Goal: Check status: Check status

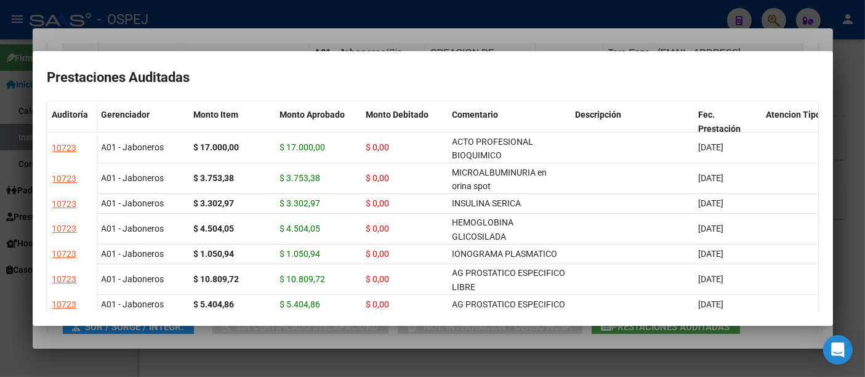
click at [452, 15] on div at bounding box center [432, 188] width 865 height 377
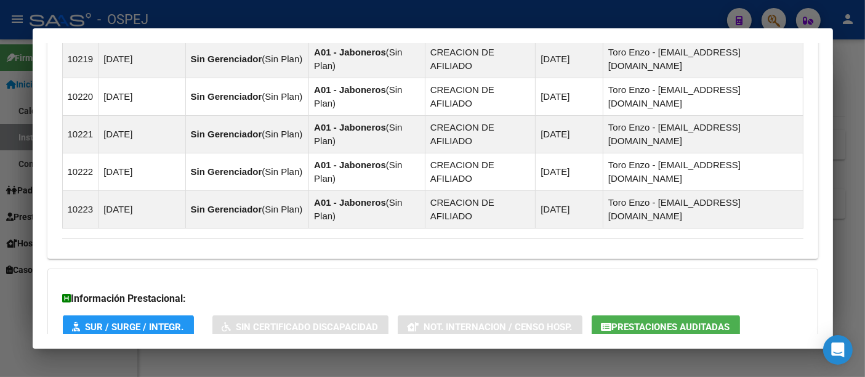
click at [323, 21] on div at bounding box center [432, 188] width 865 height 377
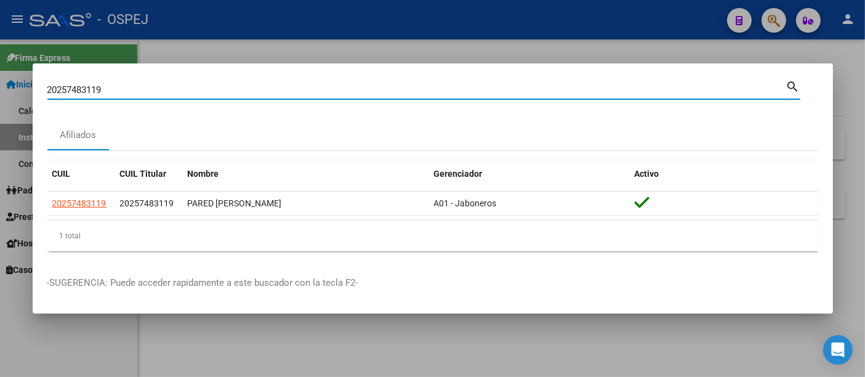
click at [232, 92] on input "20257483119" at bounding box center [416, 89] width 739 height 11
type input "2"
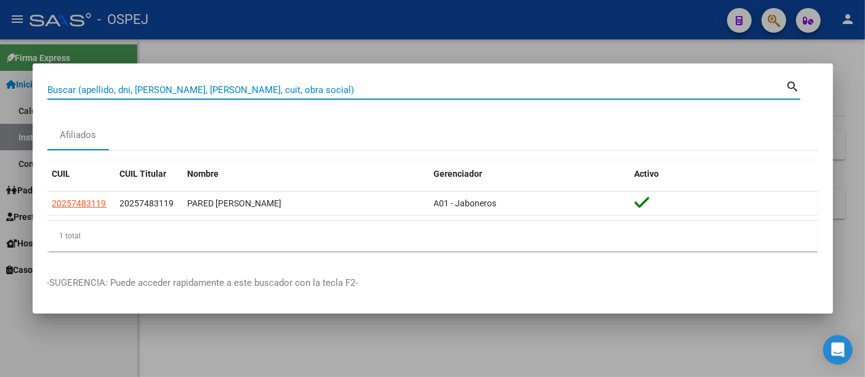
paste input "20257483119"
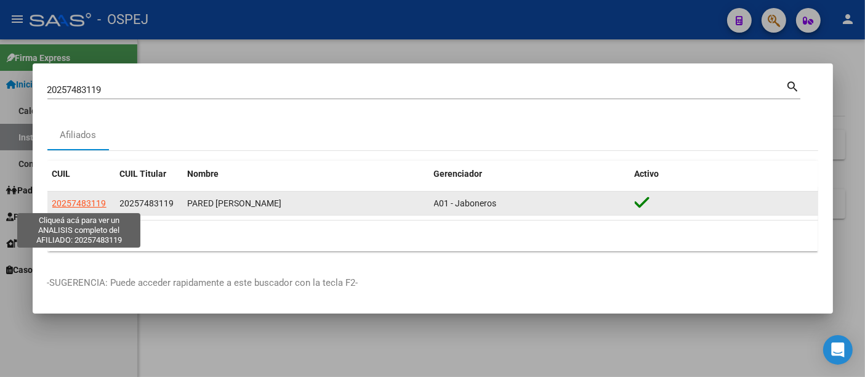
click at [83, 204] on span "20257483119" at bounding box center [79, 203] width 54 height 10
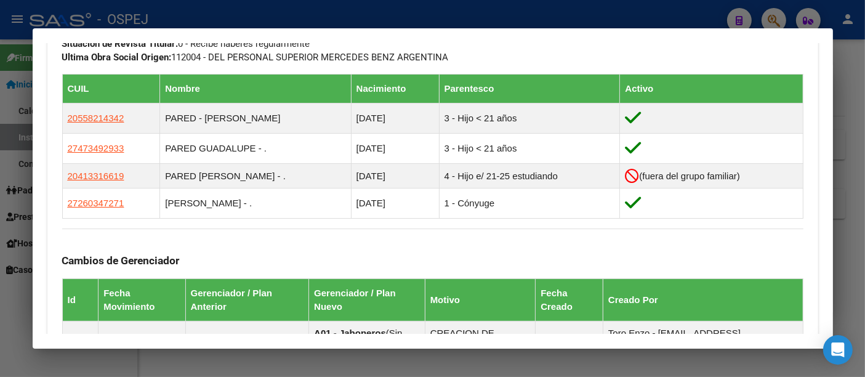
scroll to position [753, 0]
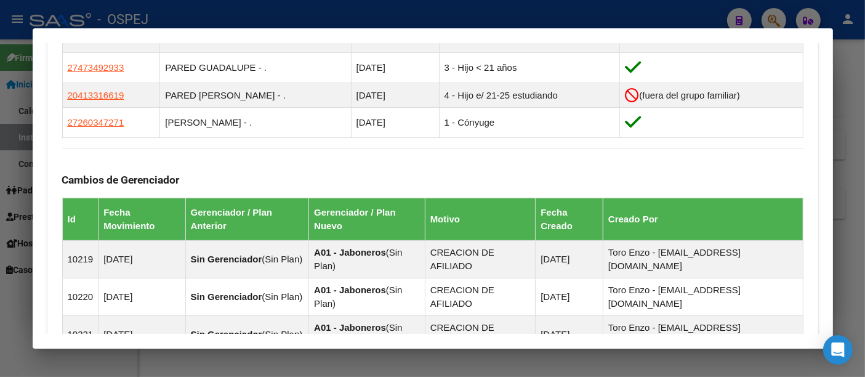
click at [401, 17] on div at bounding box center [432, 188] width 865 height 377
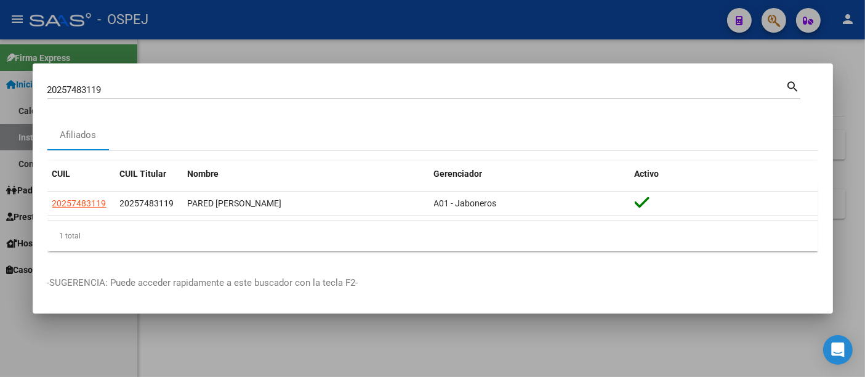
click at [269, 81] on div "20257483119 Buscar (apellido, dni, [PERSON_NAME], [PERSON_NAME], cuit, obra soc…" at bounding box center [416, 90] width 739 height 18
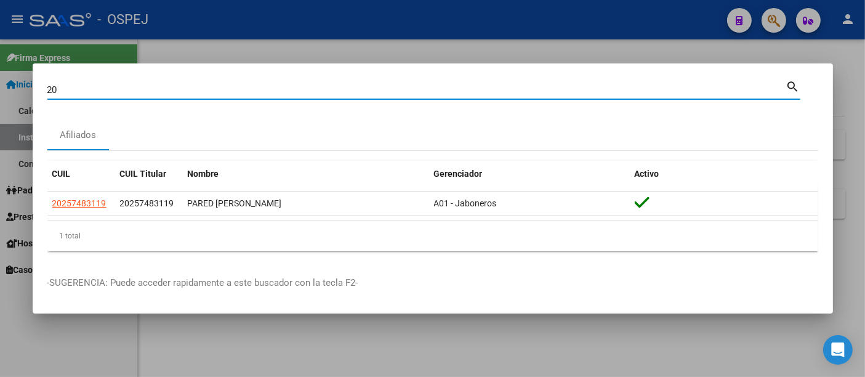
type input "2"
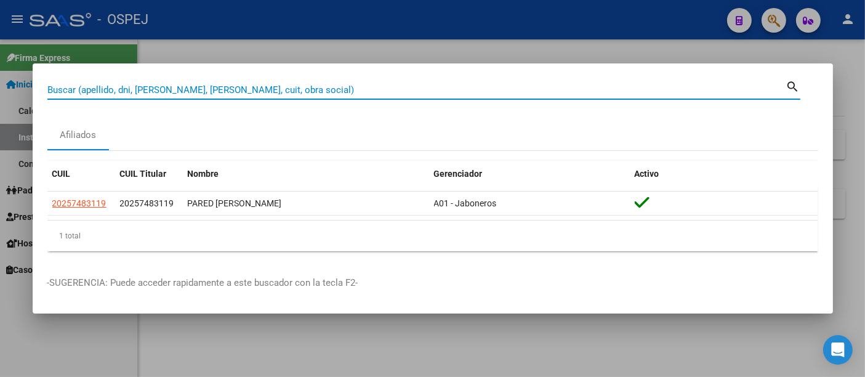
paste input "27955245399"
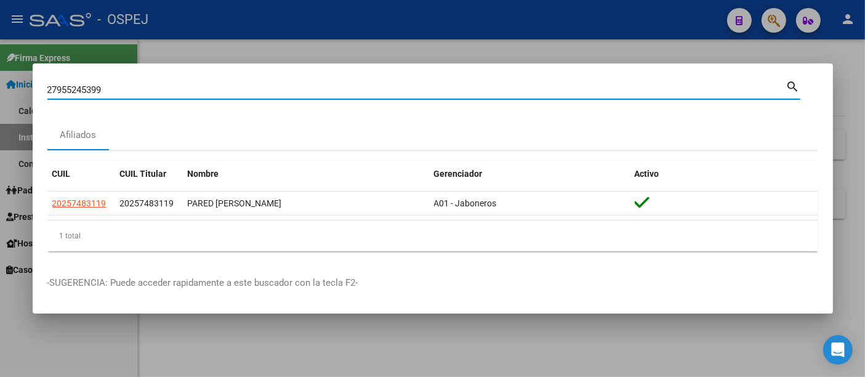
type input "27955245399"
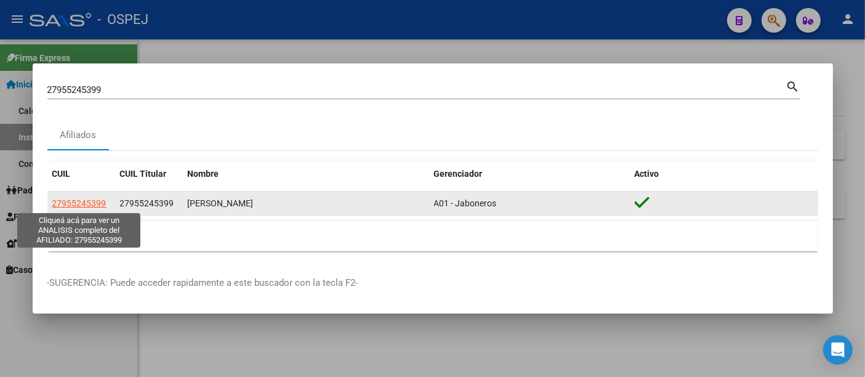
click at [91, 202] on span "27955245399" at bounding box center [79, 203] width 54 height 10
type textarea "27955245399"
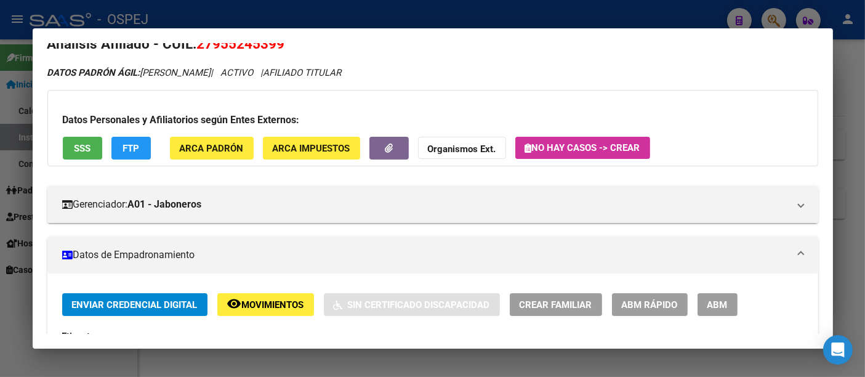
scroll to position [0, 0]
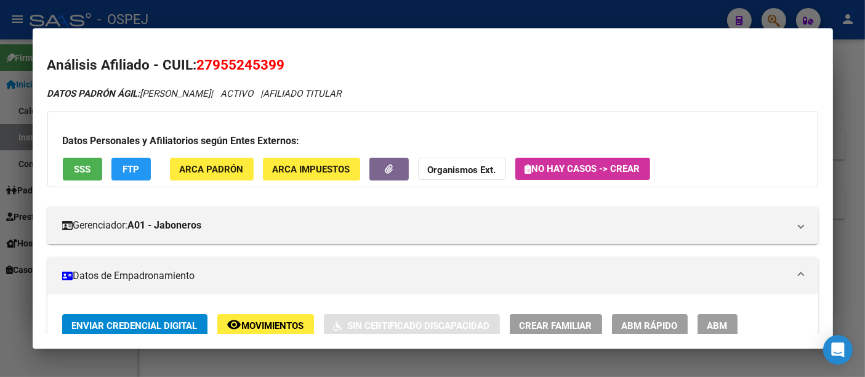
click at [426, 4] on div at bounding box center [432, 188] width 865 height 377
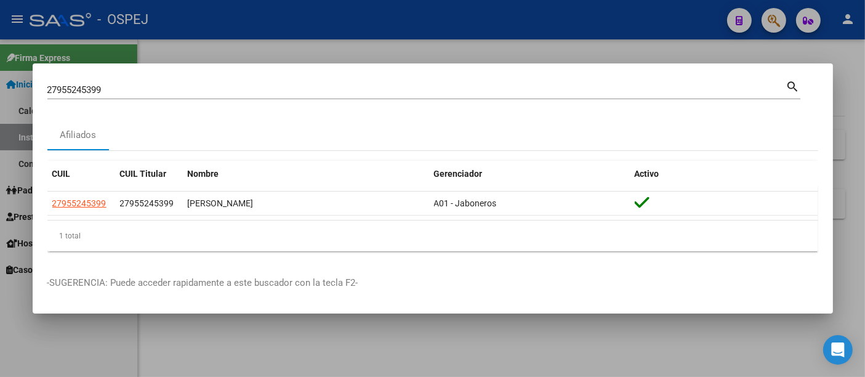
click at [261, 86] on input "27955245399" at bounding box center [416, 89] width 739 height 11
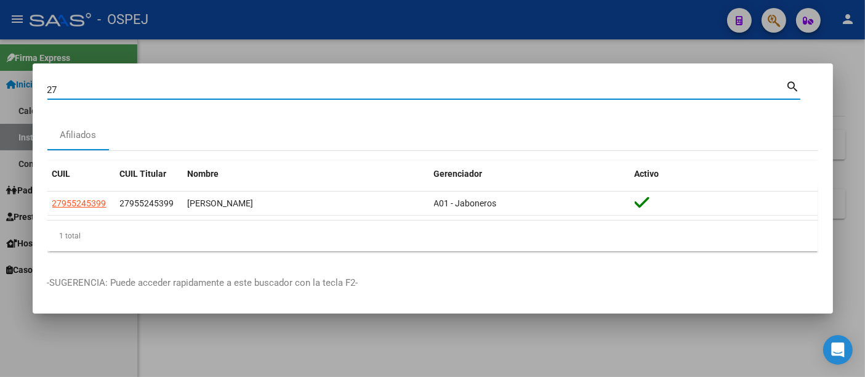
type input "2"
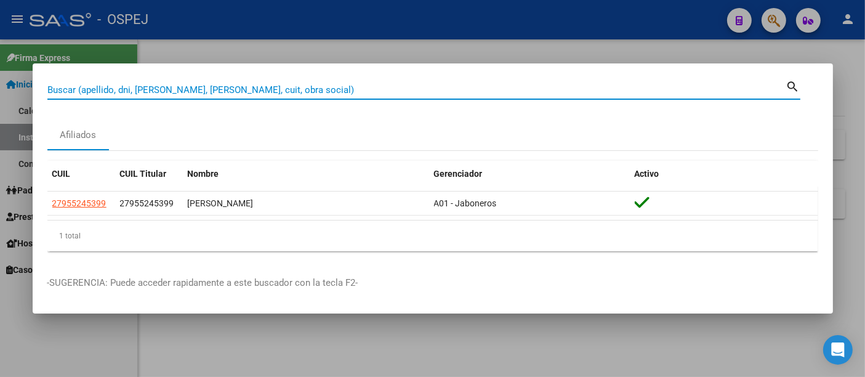
paste input "20285464987"
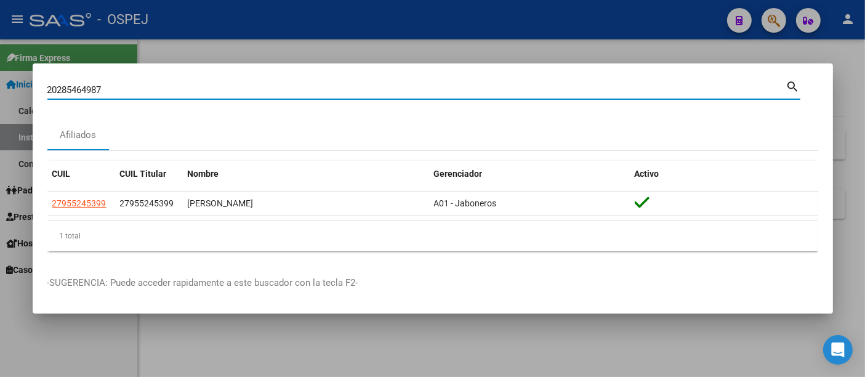
type input "20285464987"
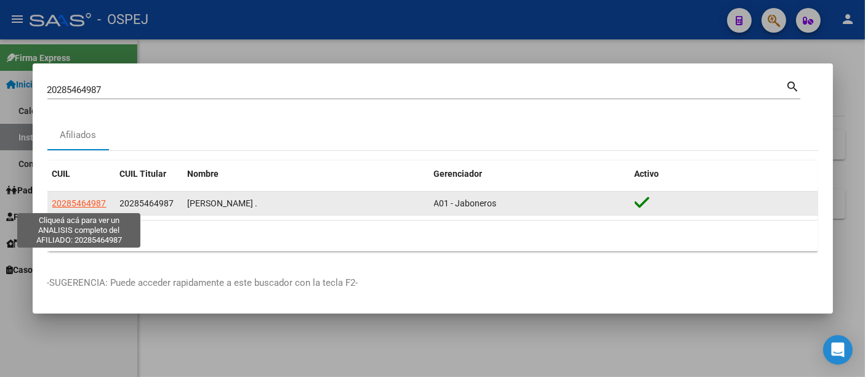
click at [87, 201] on span "20285464987" at bounding box center [79, 203] width 54 height 10
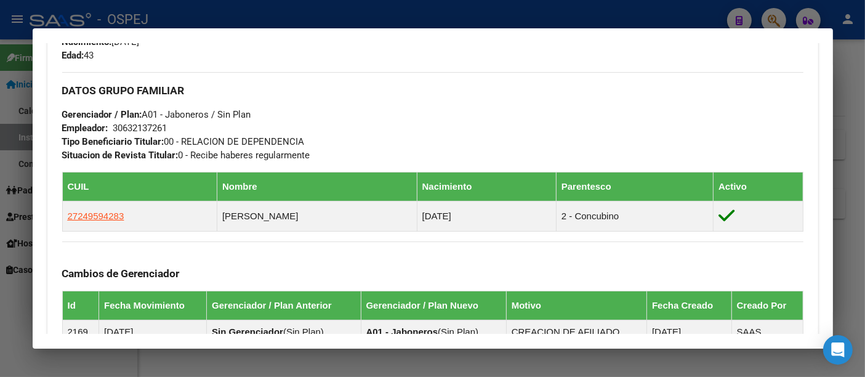
scroll to position [616, 0]
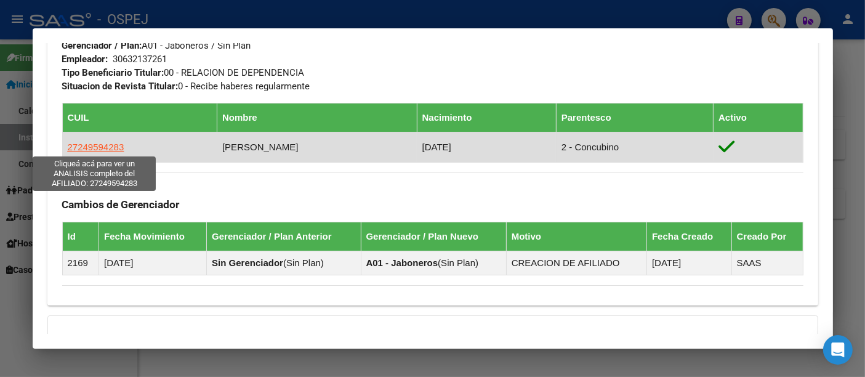
click at [92, 145] on span "27249594283" at bounding box center [96, 147] width 57 height 10
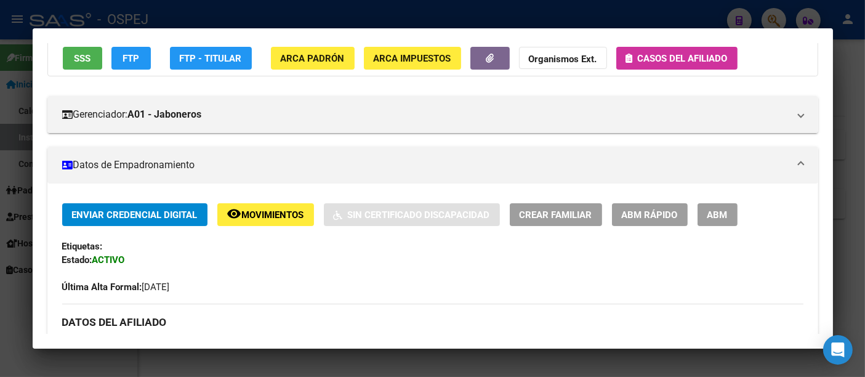
scroll to position [479, 0]
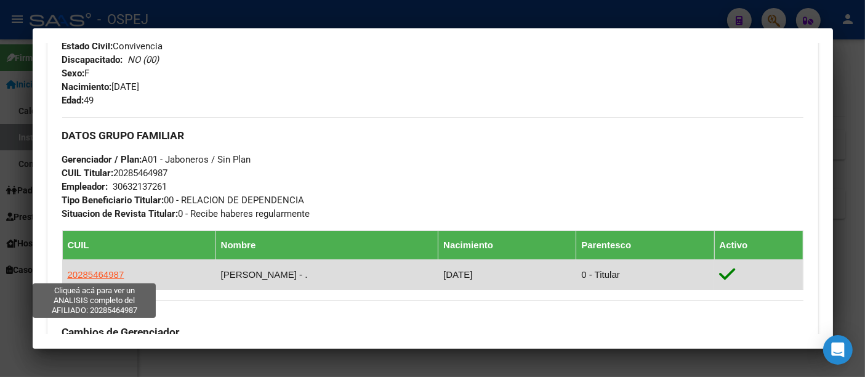
click at [111, 274] on span "20285464987" at bounding box center [96, 274] width 57 height 10
type textarea "20285464987"
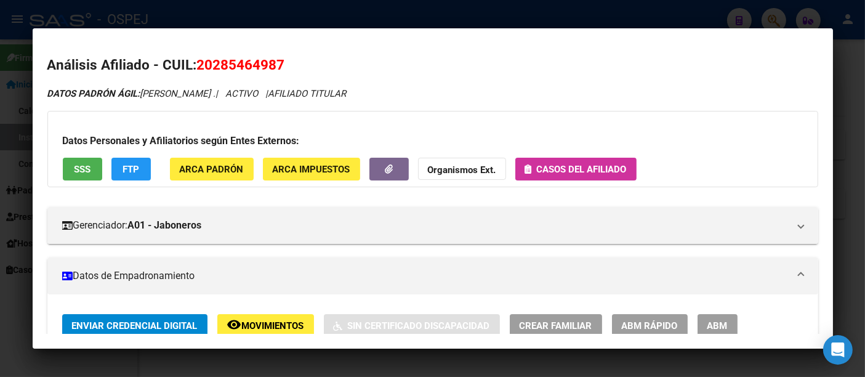
click at [411, 14] on div at bounding box center [432, 188] width 865 height 377
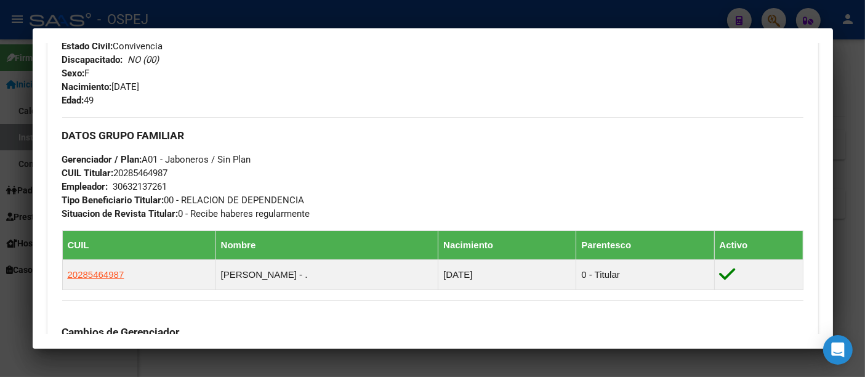
scroll to position [0, 0]
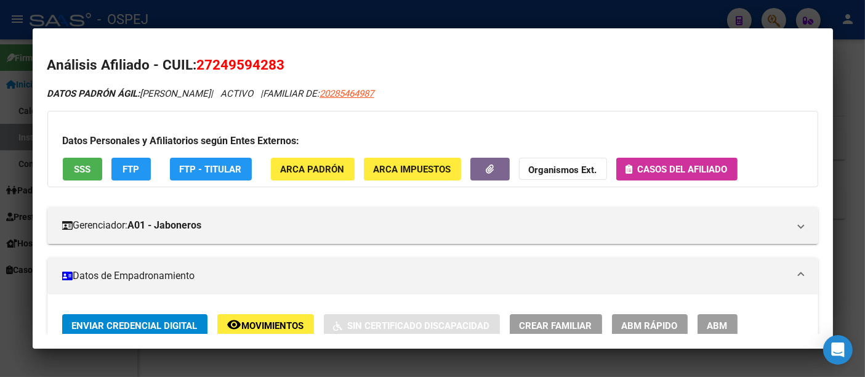
click at [288, 20] on div at bounding box center [432, 188] width 865 height 377
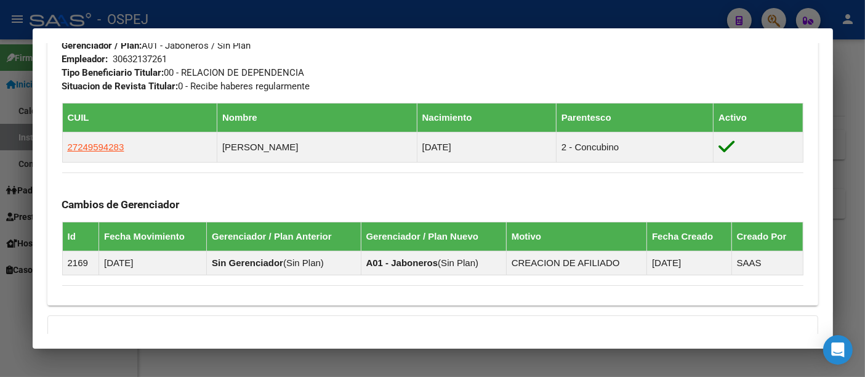
click at [303, 11] on div at bounding box center [432, 188] width 865 height 377
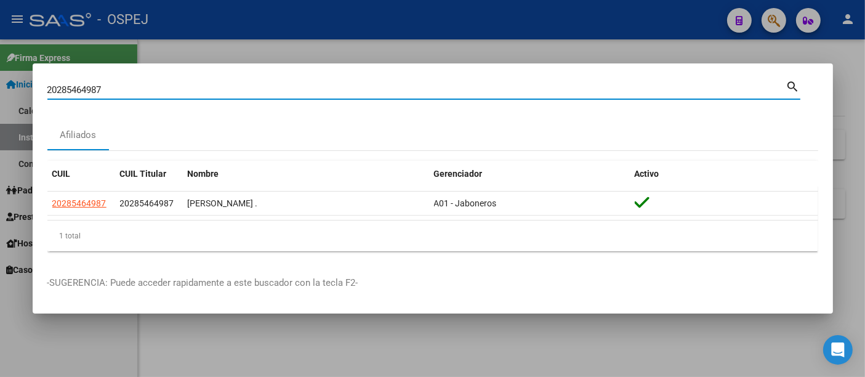
click at [227, 85] on input "20285464987" at bounding box center [416, 89] width 739 height 11
type input "2"
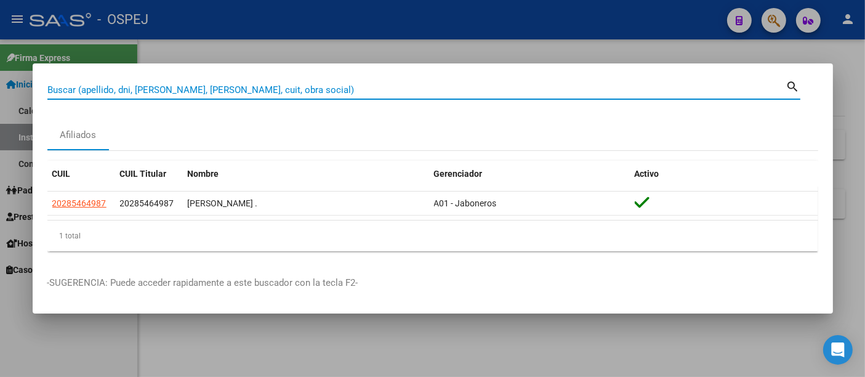
paste input "27955245399"
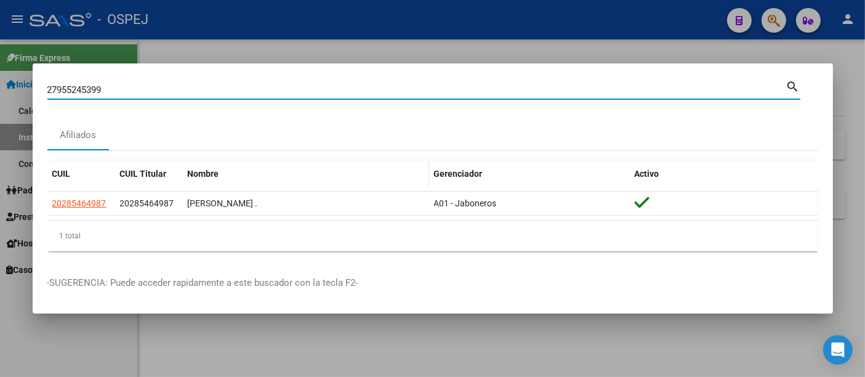
type input "27955245399"
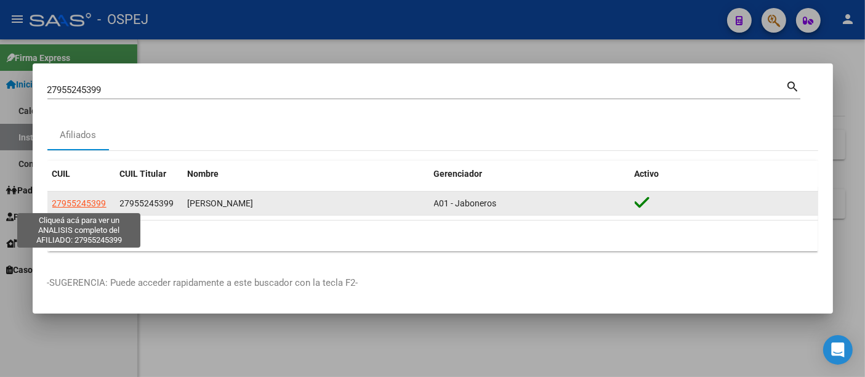
click at [93, 204] on span "27955245399" at bounding box center [79, 203] width 54 height 10
type textarea "27955245399"
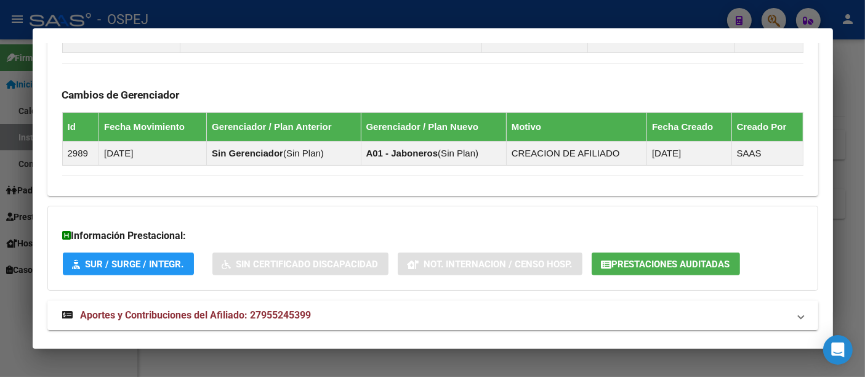
scroll to position [723, 0]
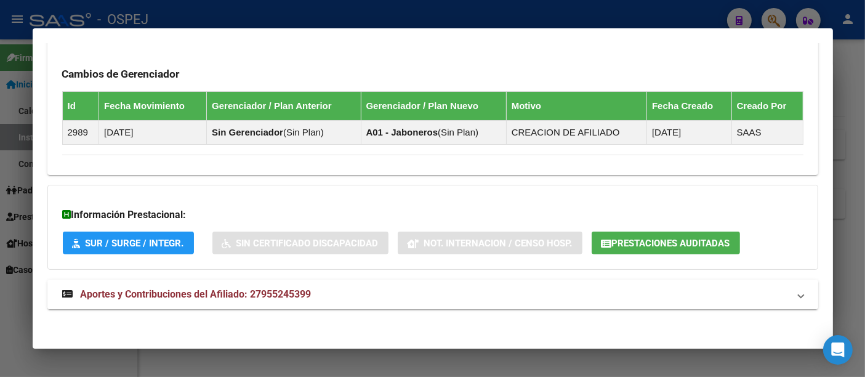
click at [283, 289] on span "Aportes y Contribuciones del Afiliado: 27955245399" at bounding box center [196, 294] width 231 height 12
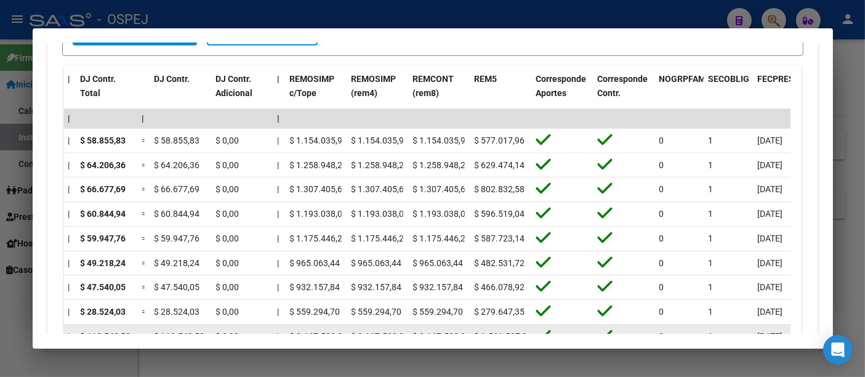
scroll to position [1120, 0]
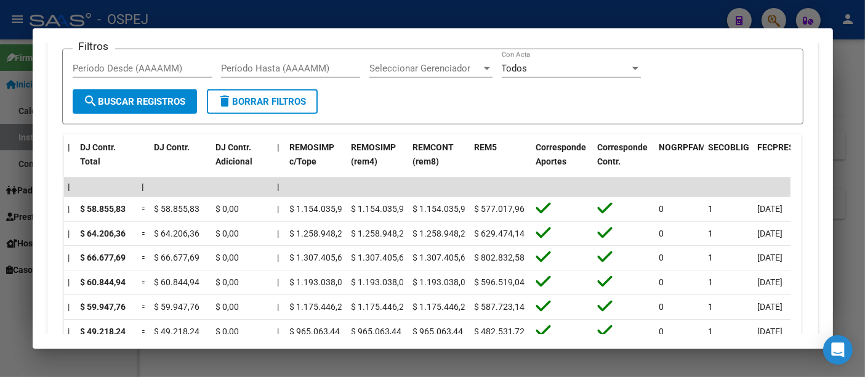
click at [394, 18] on div at bounding box center [432, 188] width 865 height 377
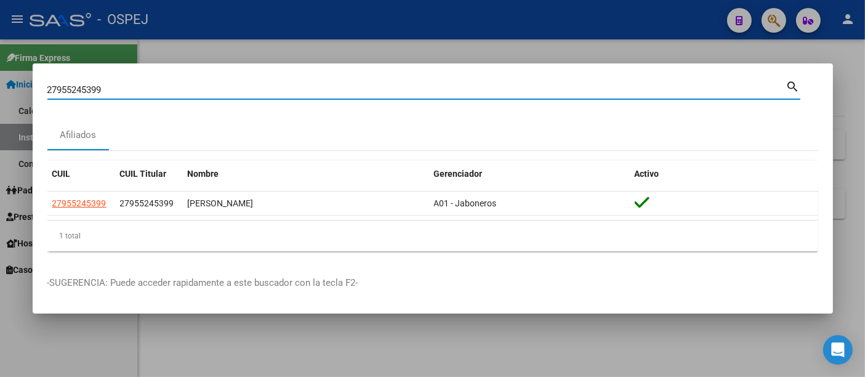
click at [216, 91] on input "27955245399" at bounding box center [416, 89] width 739 height 11
type input "2"
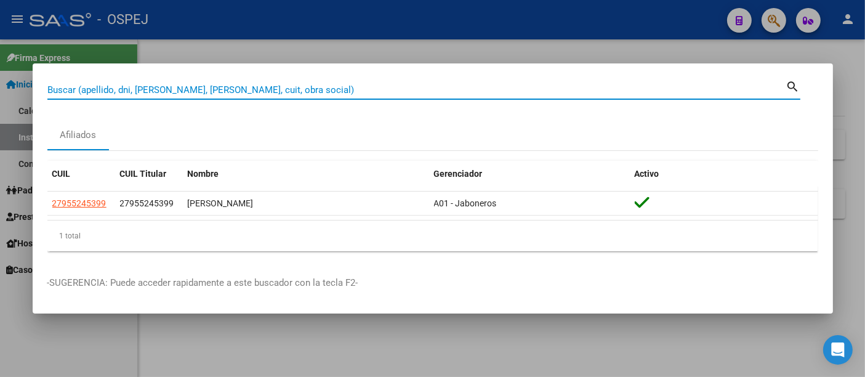
paste input "58277055"
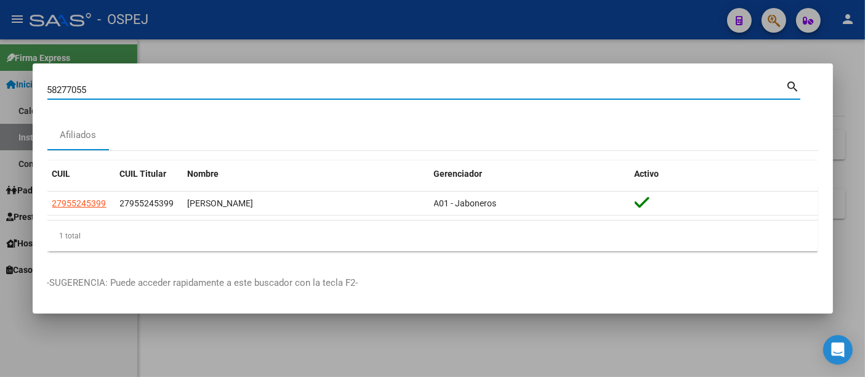
type input "58277055"
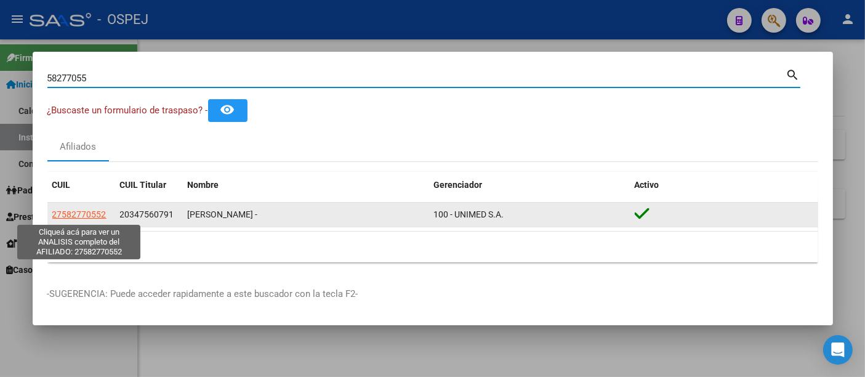
click at [94, 214] on span "27582770552" at bounding box center [79, 214] width 54 height 10
type textarea "27582770552"
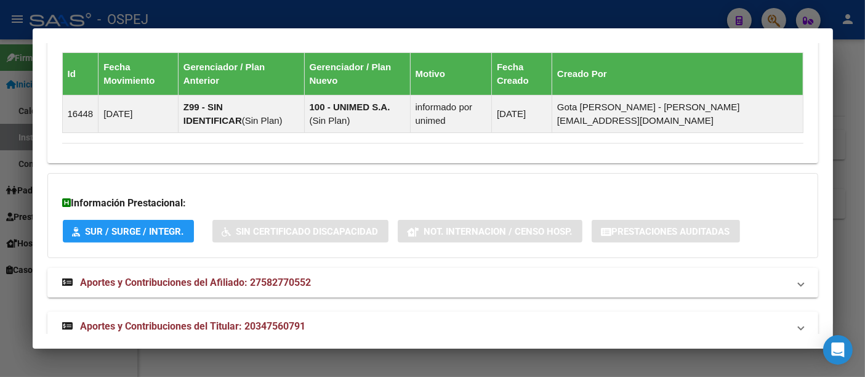
scroll to position [860, 0]
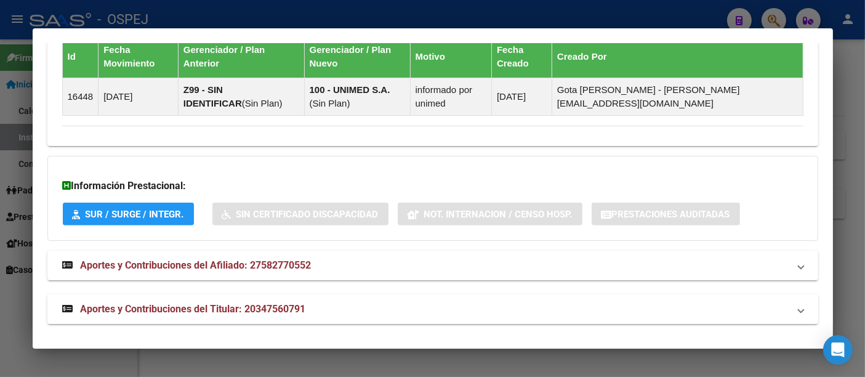
click at [278, 307] on span "Aportes y Contribuciones del Titular: 20347560791" at bounding box center [193, 309] width 225 height 12
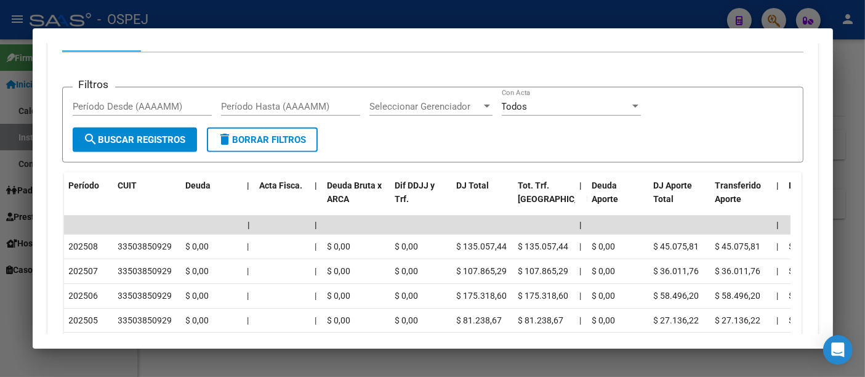
scroll to position [1236, 0]
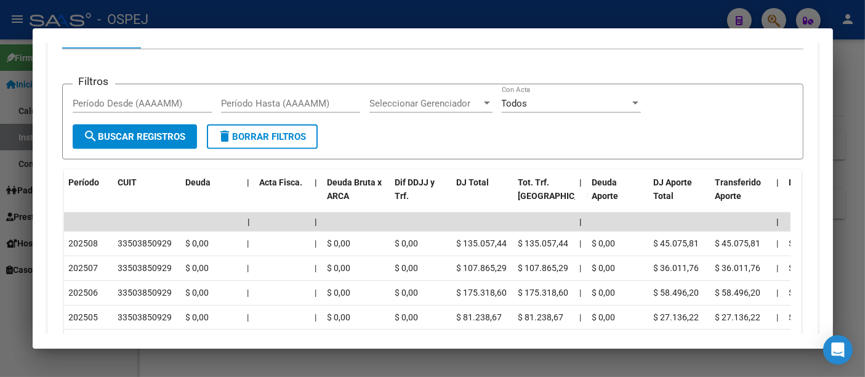
click at [457, 16] on div at bounding box center [432, 188] width 865 height 377
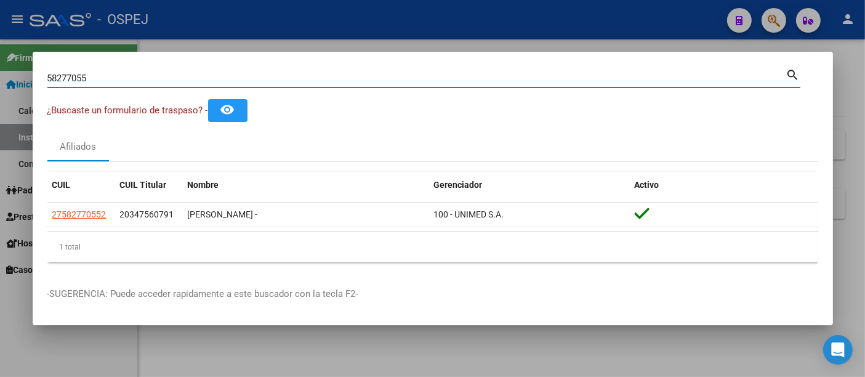
click at [193, 75] on input "58277055" at bounding box center [416, 78] width 739 height 11
type input "5"
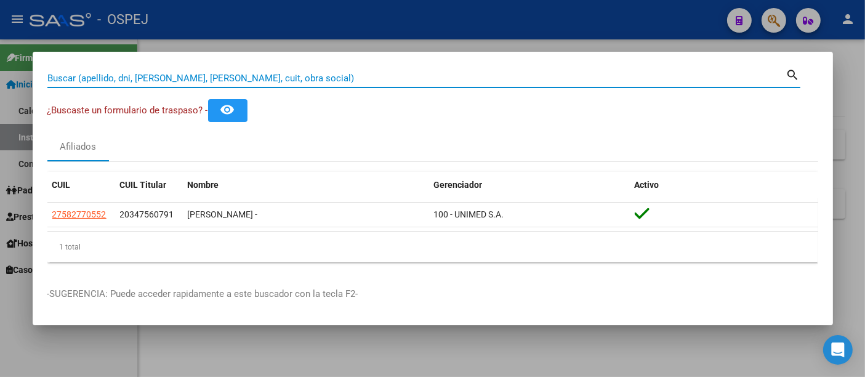
paste input "20-43734541-5"
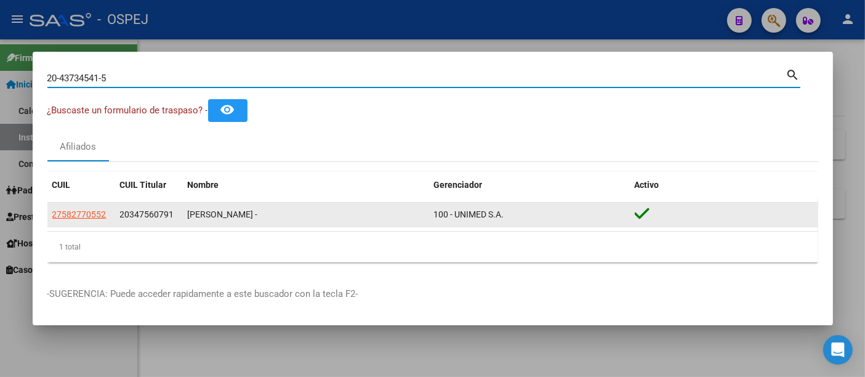
type input "20437345415"
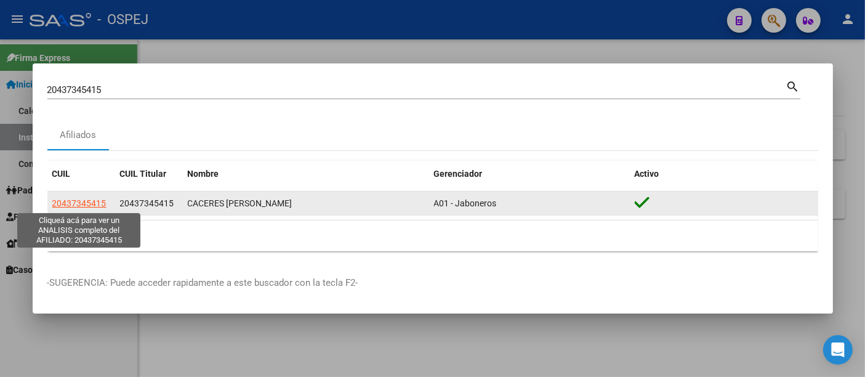
click at [91, 201] on span "20437345415" at bounding box center [79, 203] width 54 height 10
type textarea "20437345415"
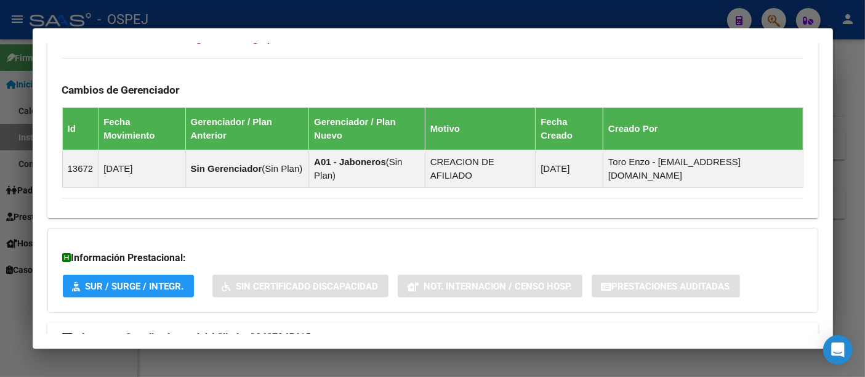
scroll to position [682, 0]
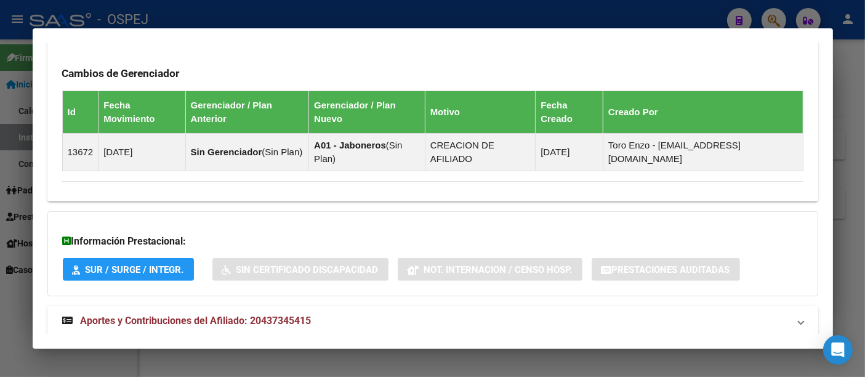
click at [296, 315] on span "Aportes y Contribuciones del Afiliado: 20437345415" at bounding box center [196, 321] width 231 height 12
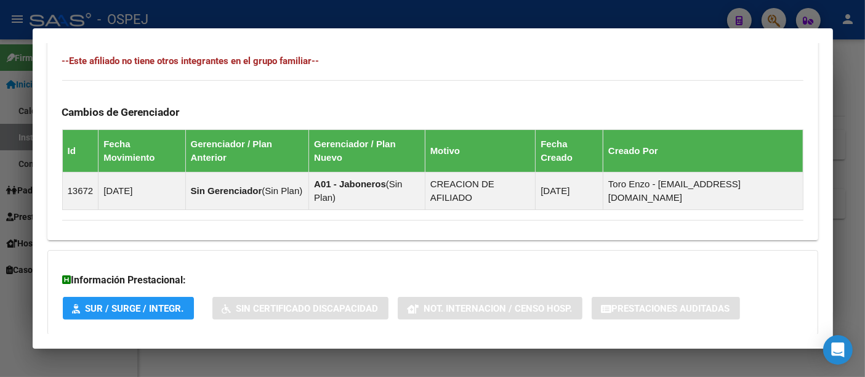
scroll to position [616, 0]
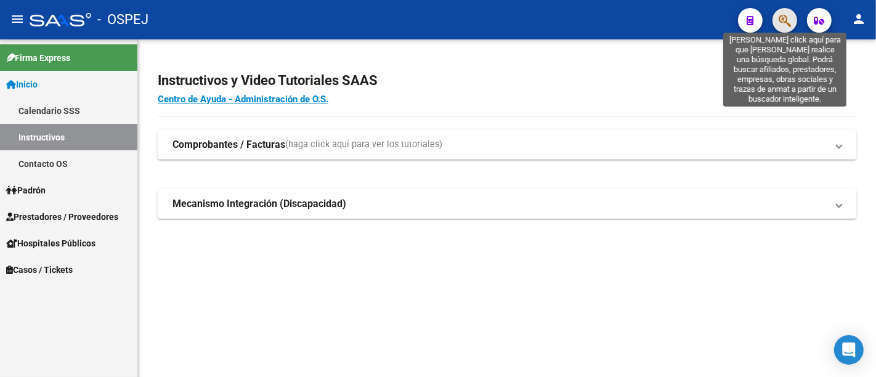
click at [783, 16] on icon "button" at bounding box center [784, 21] width 12 height 14
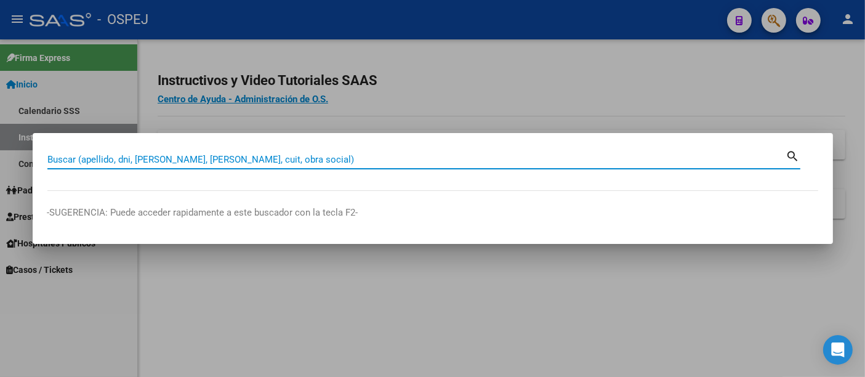
paste input "20 30732392"
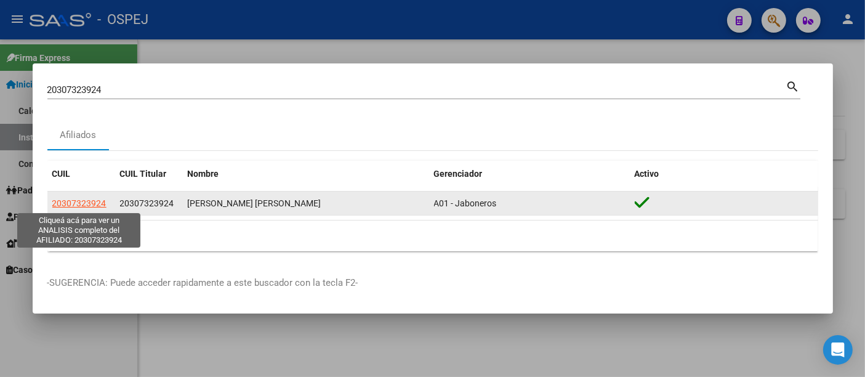
click at [70, 204] on span "20307323924" at bounding box center [79, 203] width 54 height 10
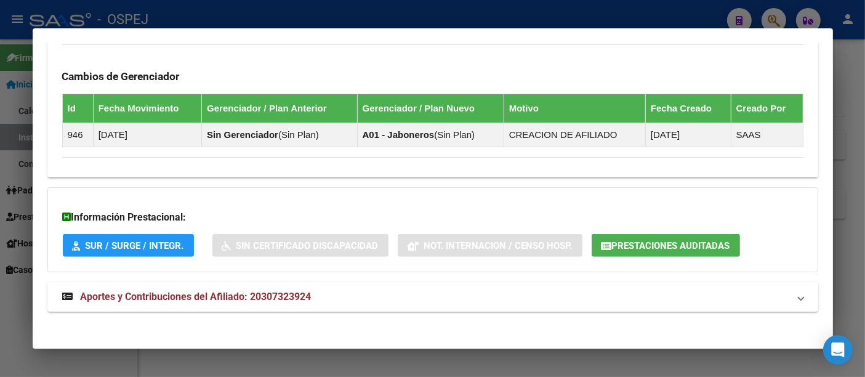
scroll to position [806, 0]
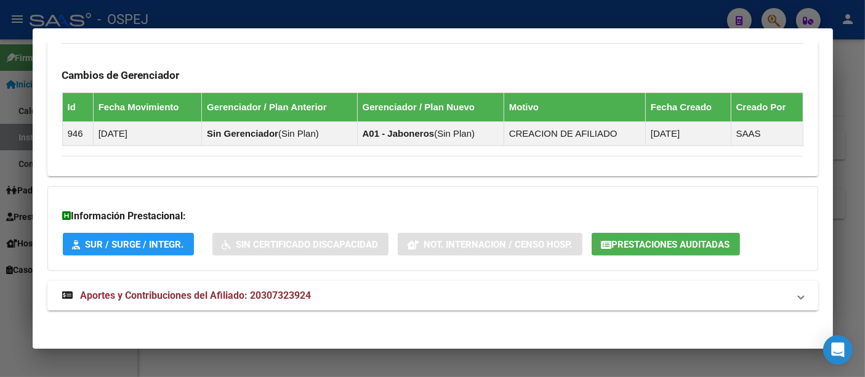
click at [273, 290] on span "Aportes y Contribuciones del Afiliado: 20307323924" at bounding box center [196, 295] width 231 height 12
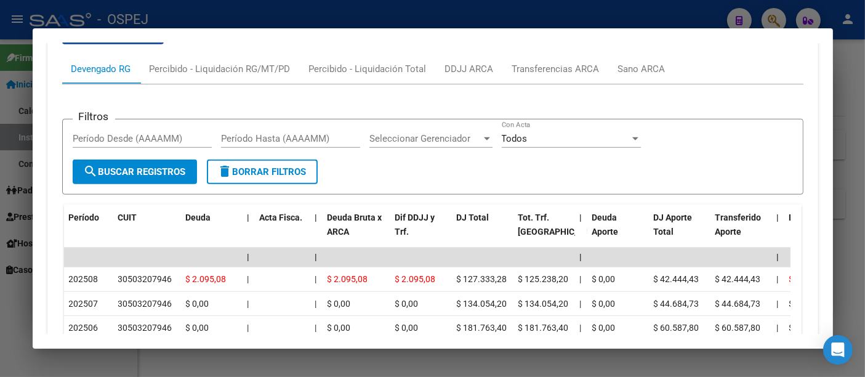
scroll to position [1202, 0]
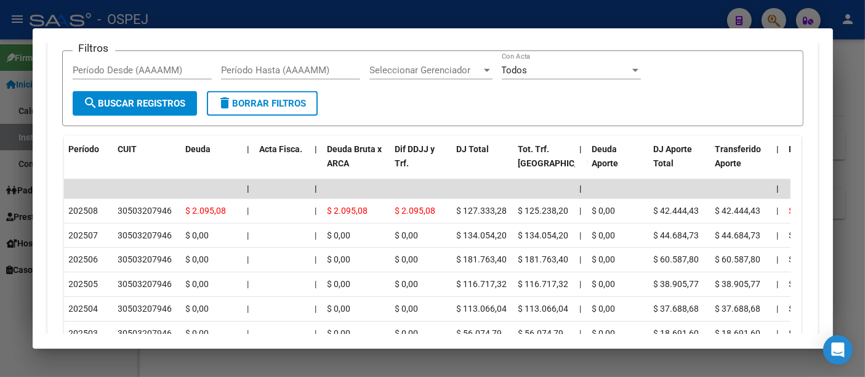
click at [354, 18] on div at bounding box center [432, 188] width 865 height 377
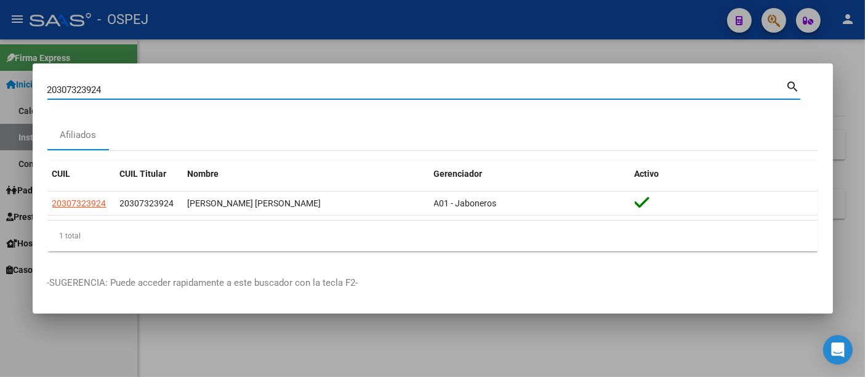
click at [223, 95] on input "20307323924" at bounding box center [416, 89] width 739 height 11
type input "2"
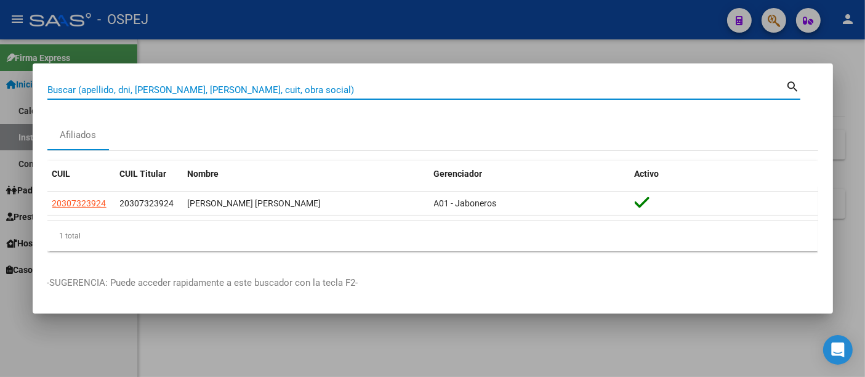
paste input "20341790272"
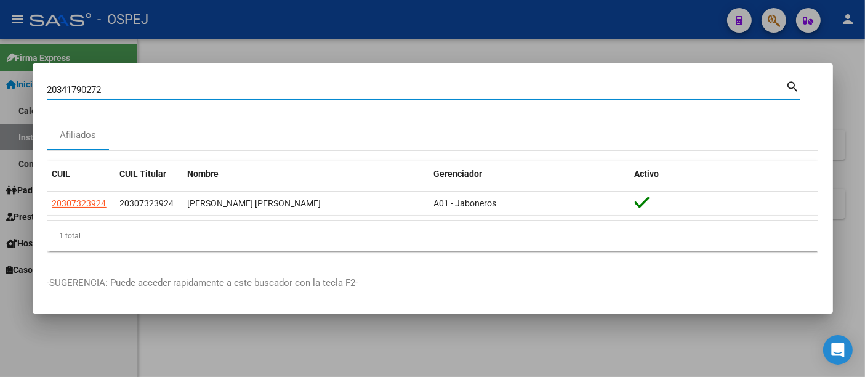
type input "20341790272"
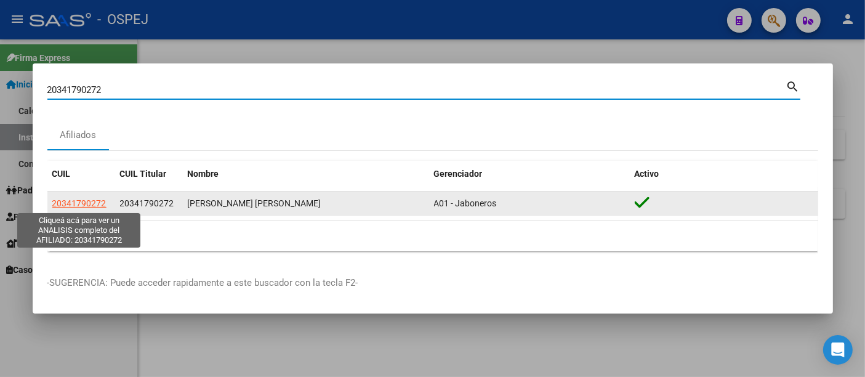
click at [91, 203] on span "20341790272" at bounding box center [79, 203] width 54 height 10
type textarea "20341790272"
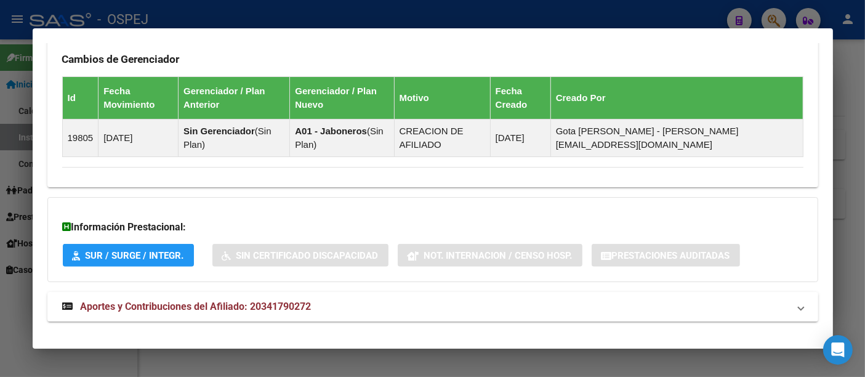
scroll to position [723, 0]
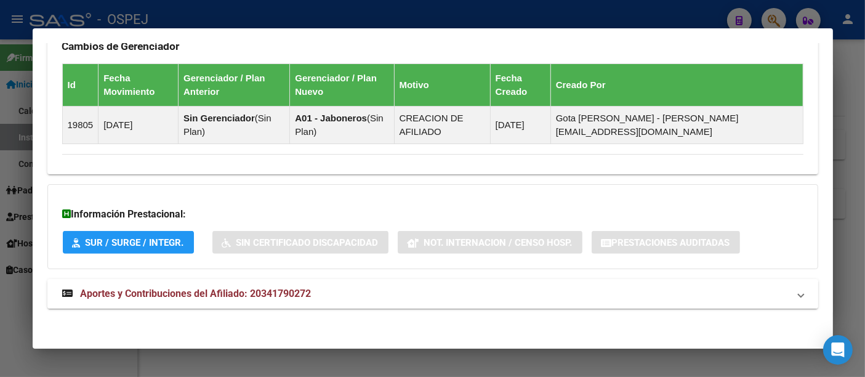
click at [293, 291] on span "Aportes y Contribuciones del Afiliado: 20341790272" at bounding box center [196, 294] width 231 height 12
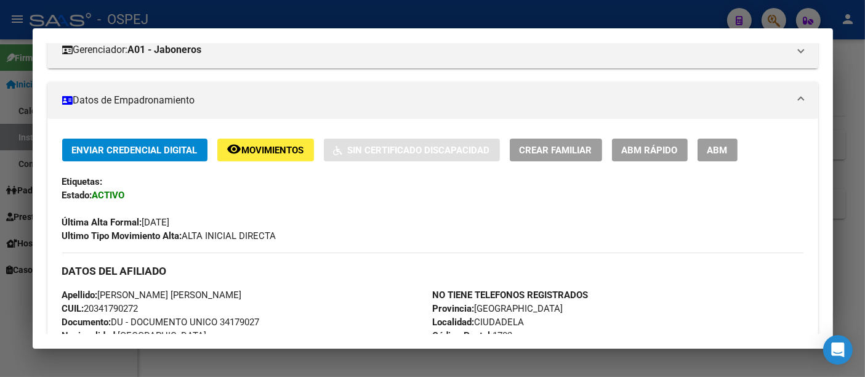
scroll to position [0, 0]
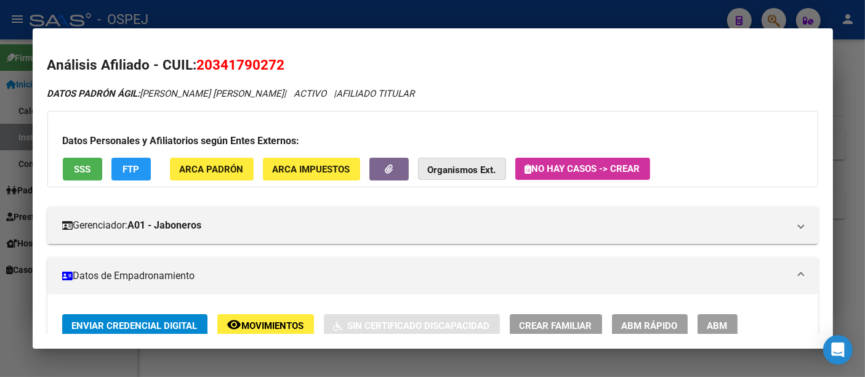
click at [466, 167] on strong "Organismos Ext." at bounding box center [462, 169] width 68 height 11
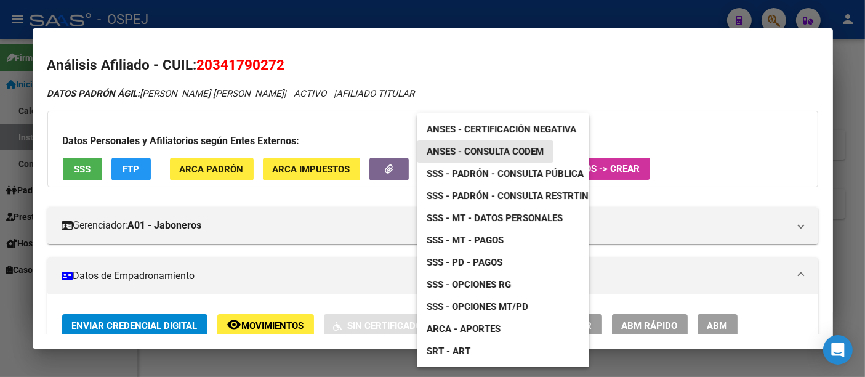
click at [475, 149] on span "ANSES - Consulta CODEM" at bounding box center [485, 151] width 117 height 11
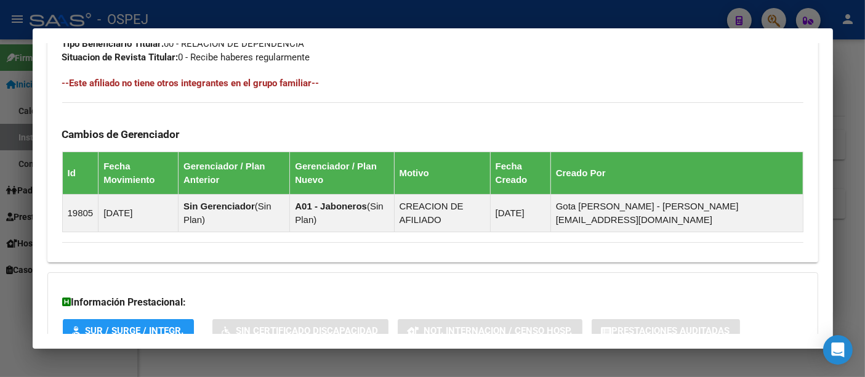
scroll to position [616, 0]
